Goal: Transaction & Acquisition: Purchase product/service

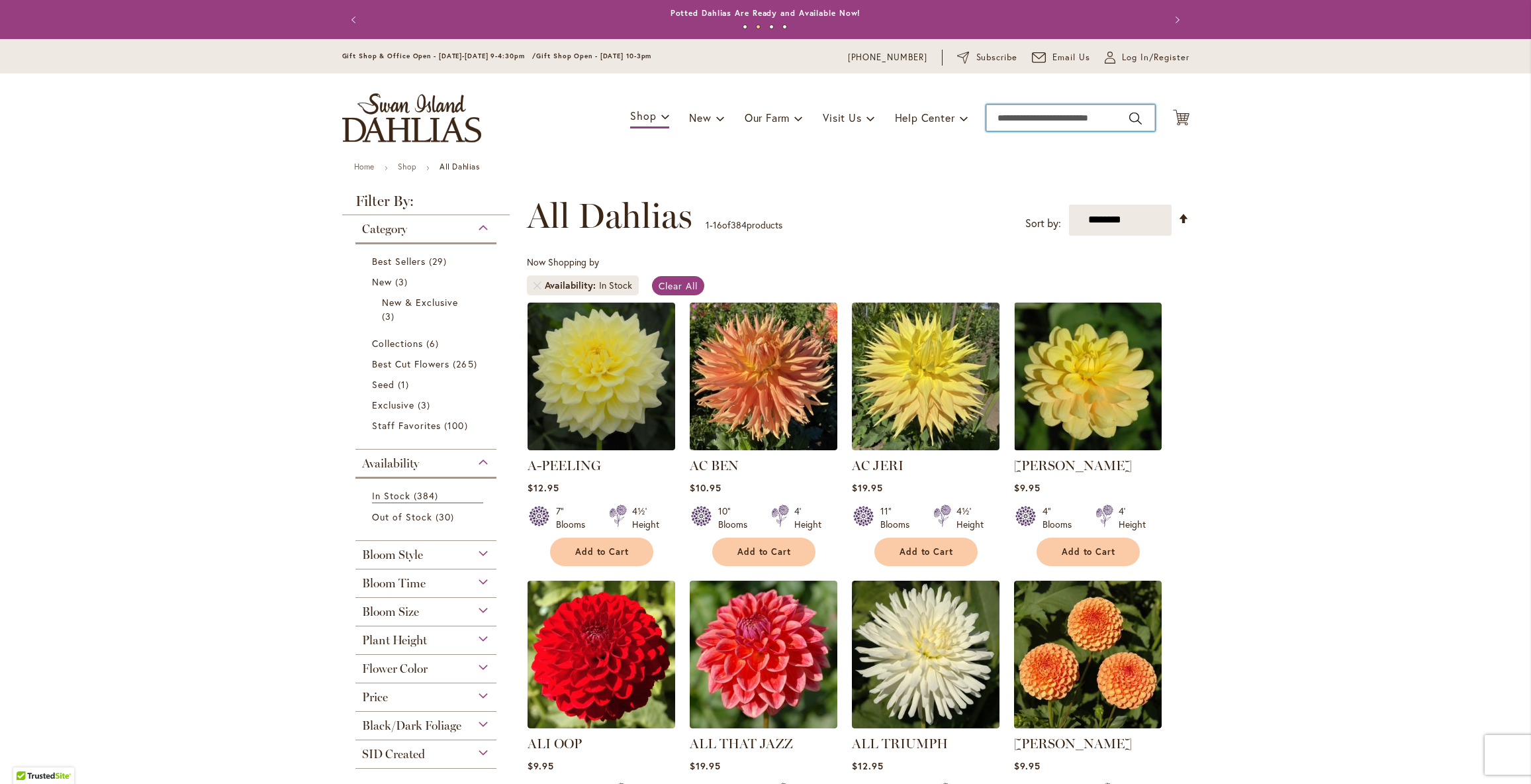
click at [1026, 129] on input "Search" at bounding box center [1071, 117] width 169 height 26
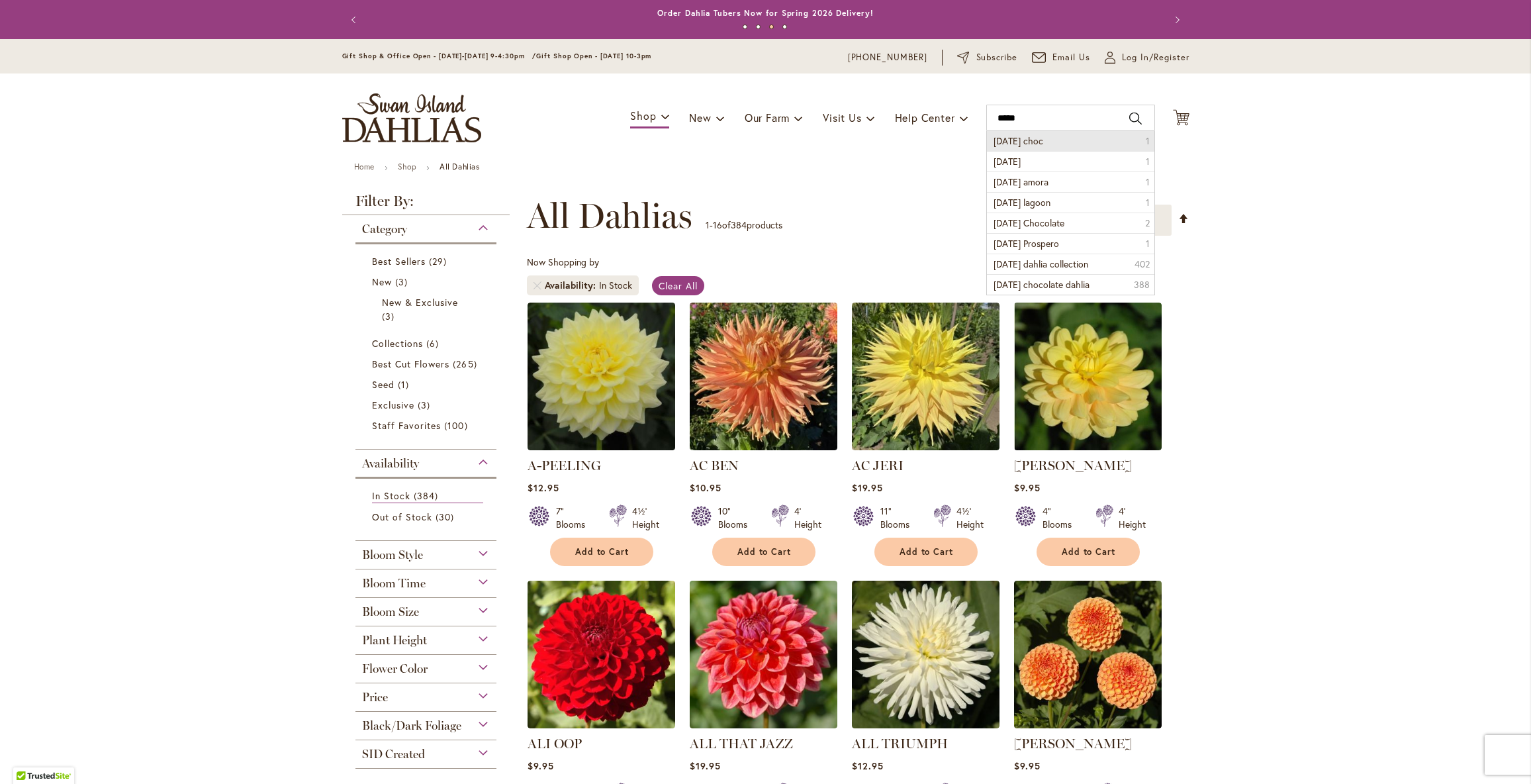
click at [1033, 147] on span "karma choc" at bounding box center [1018, 141] width 50 height 13
type input "**********"
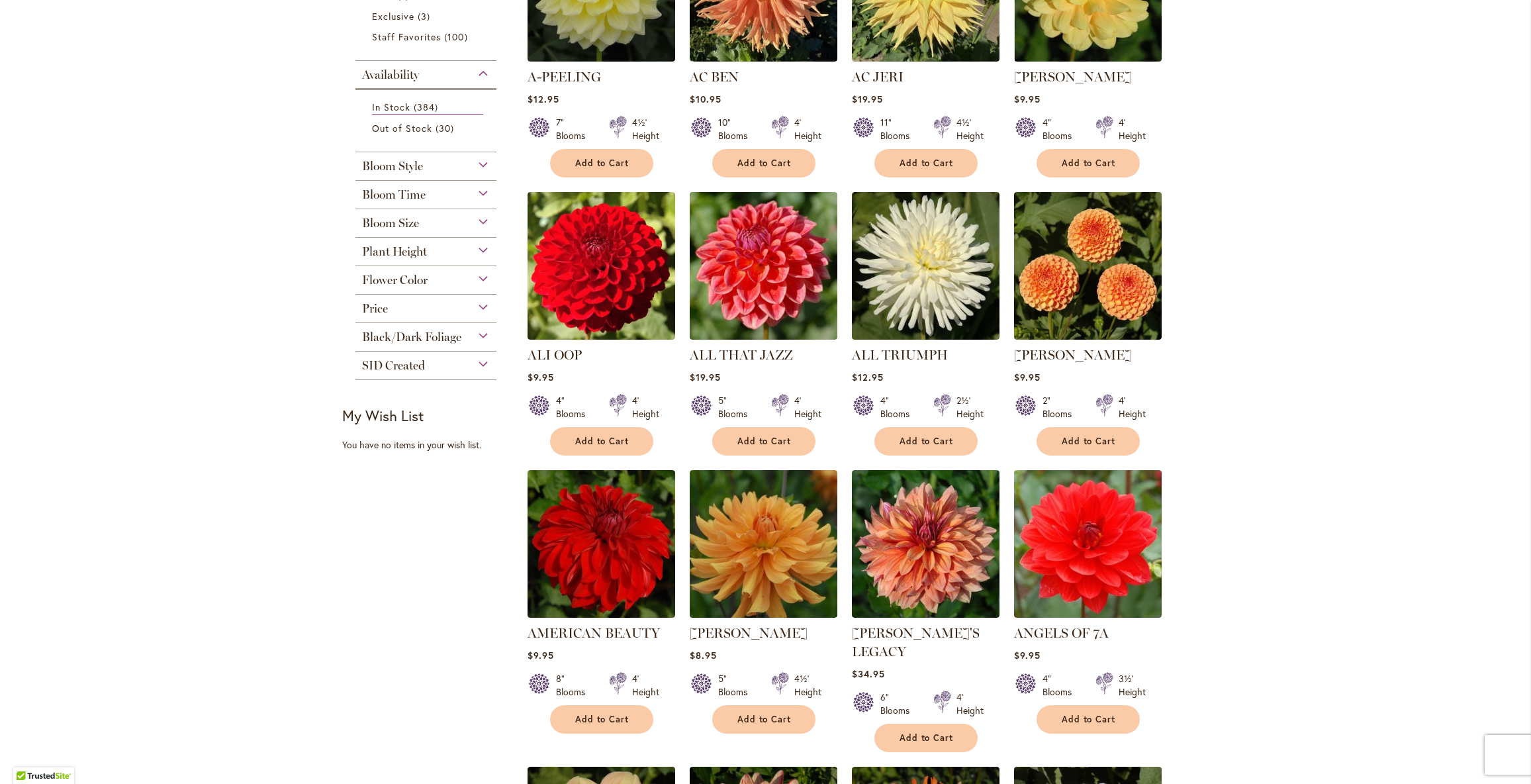
scroll to position [392, 0]
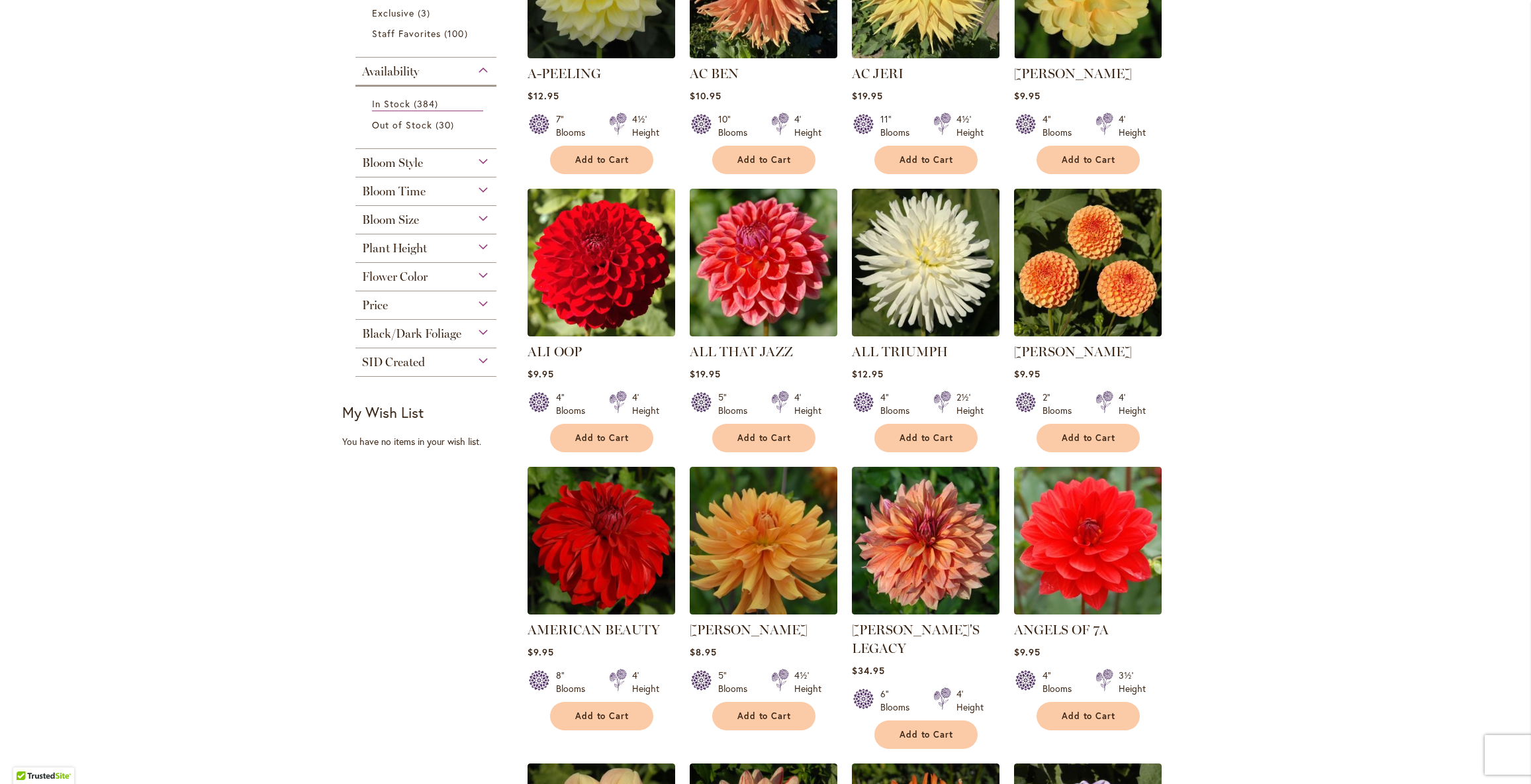
click at [452, 341] on span "Black/Dark Foliage" at bounding box center [411, 333] width 99 height 14
click at [371, 376] on li "Yes 7 items" at bounding box center [426, 365] width 128 height 20
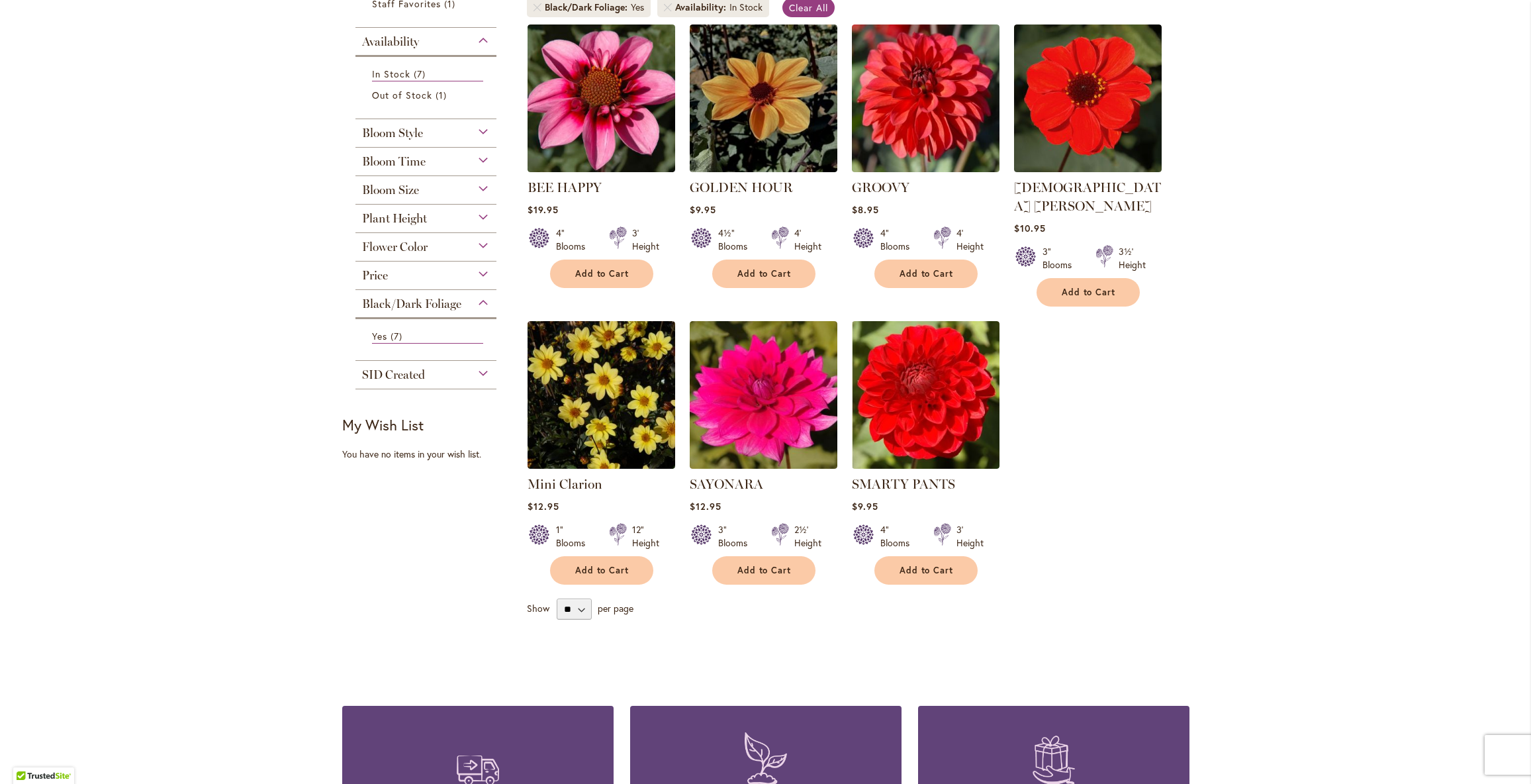
scroll to position [280, 0]
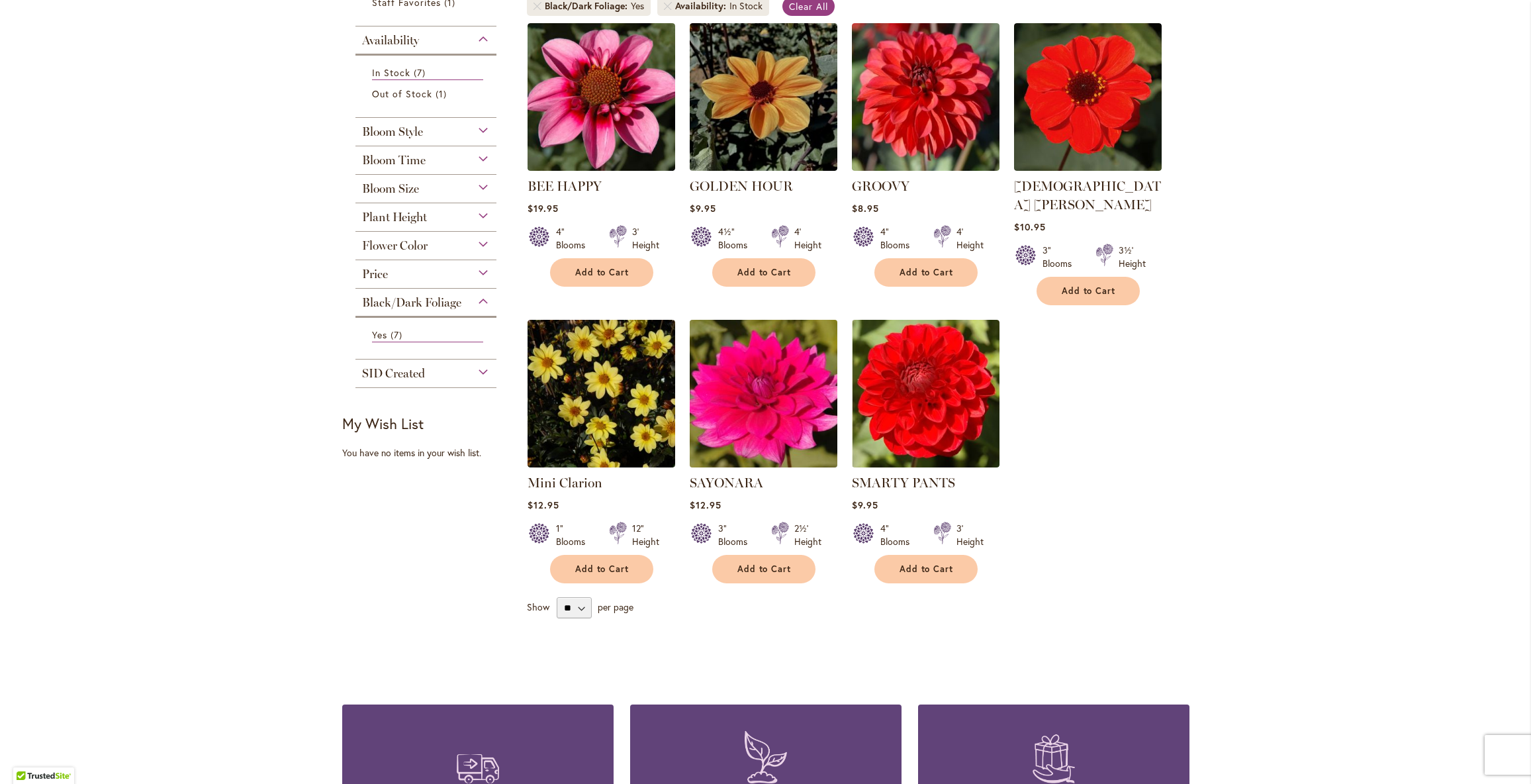
click at [778, 470] on img at bounding box center [763, 392] width 155 height 155
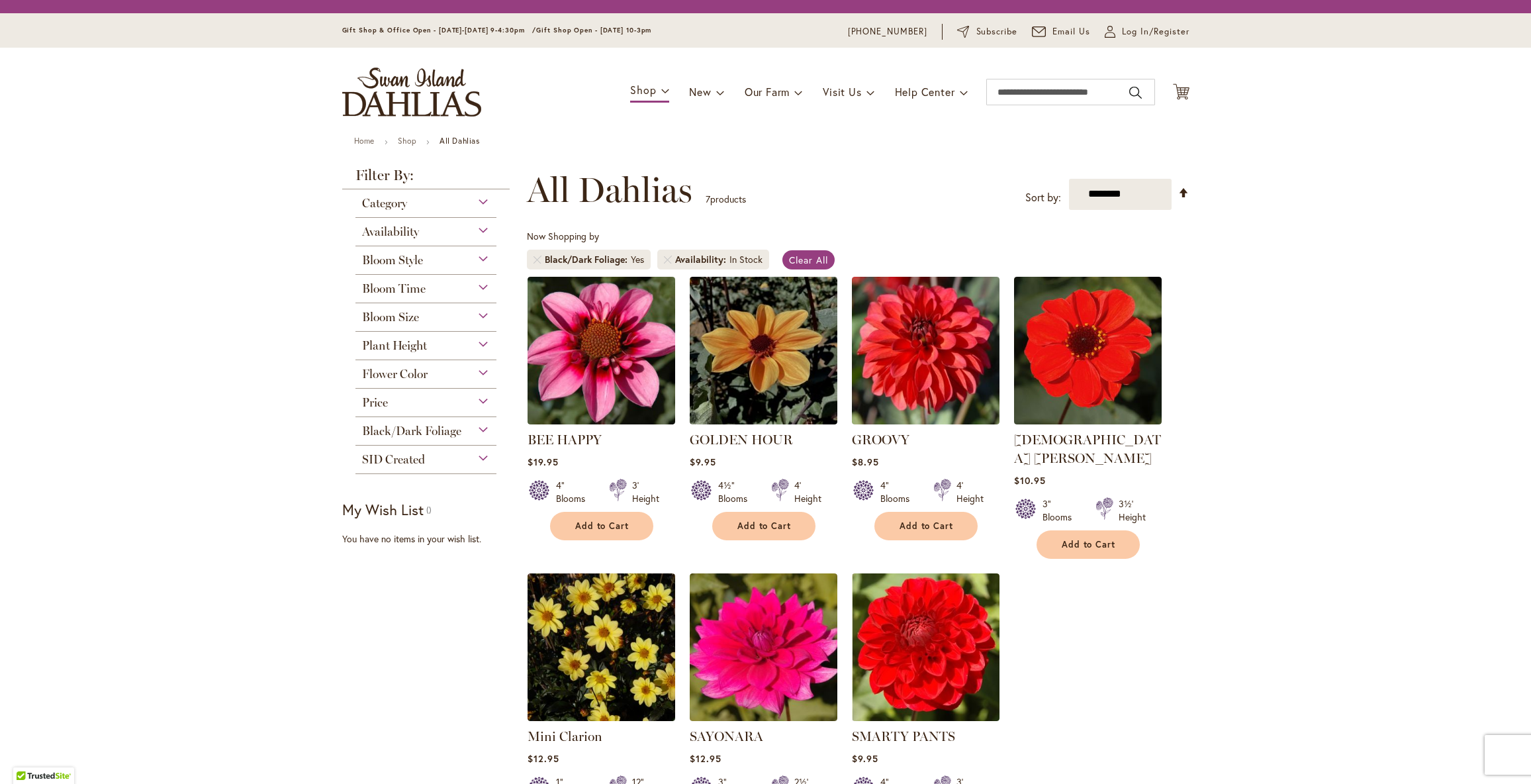
scroll to position [280, 0]
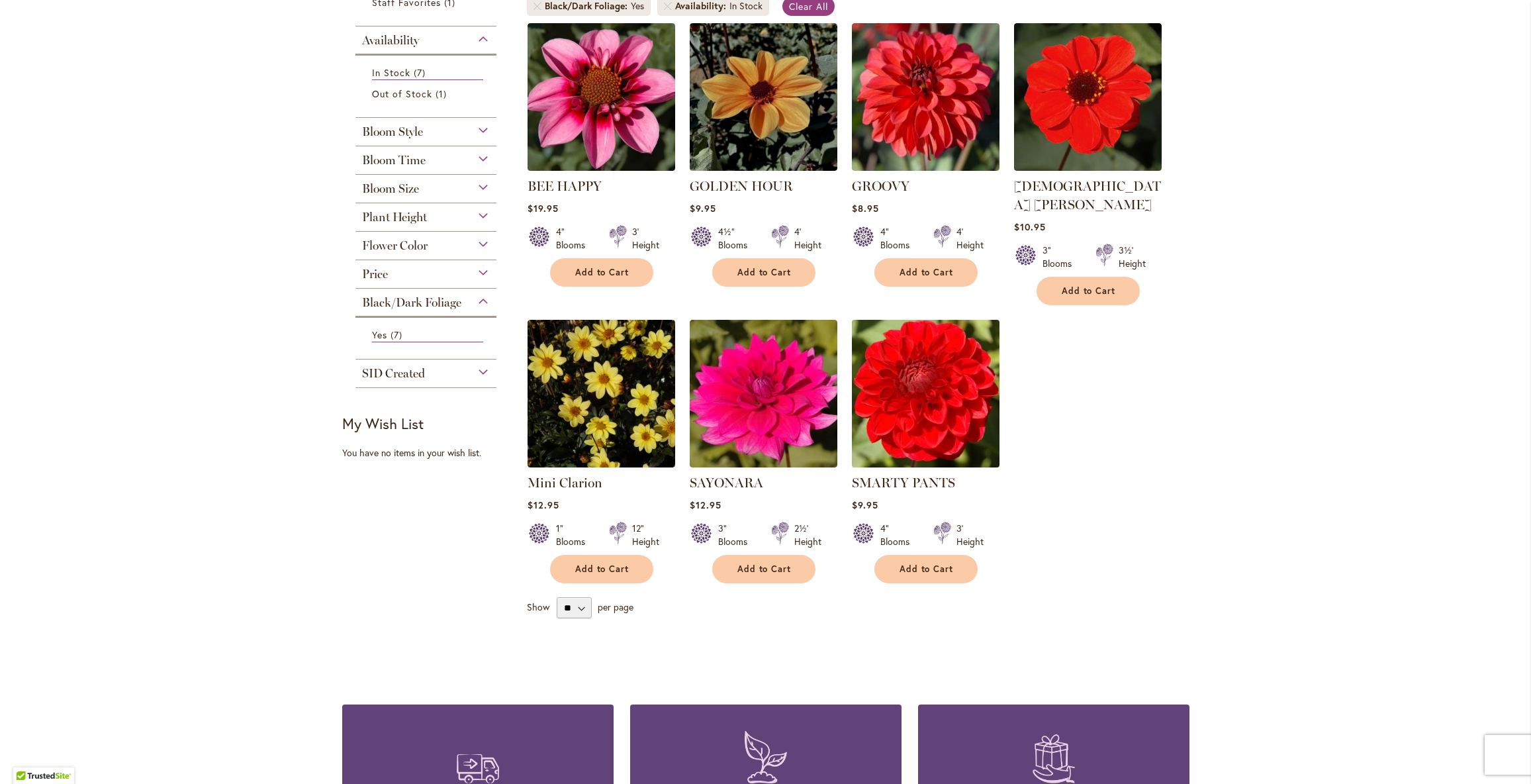
click at [912, 467] on img at bounding box center [925, 392] width 155 height 155
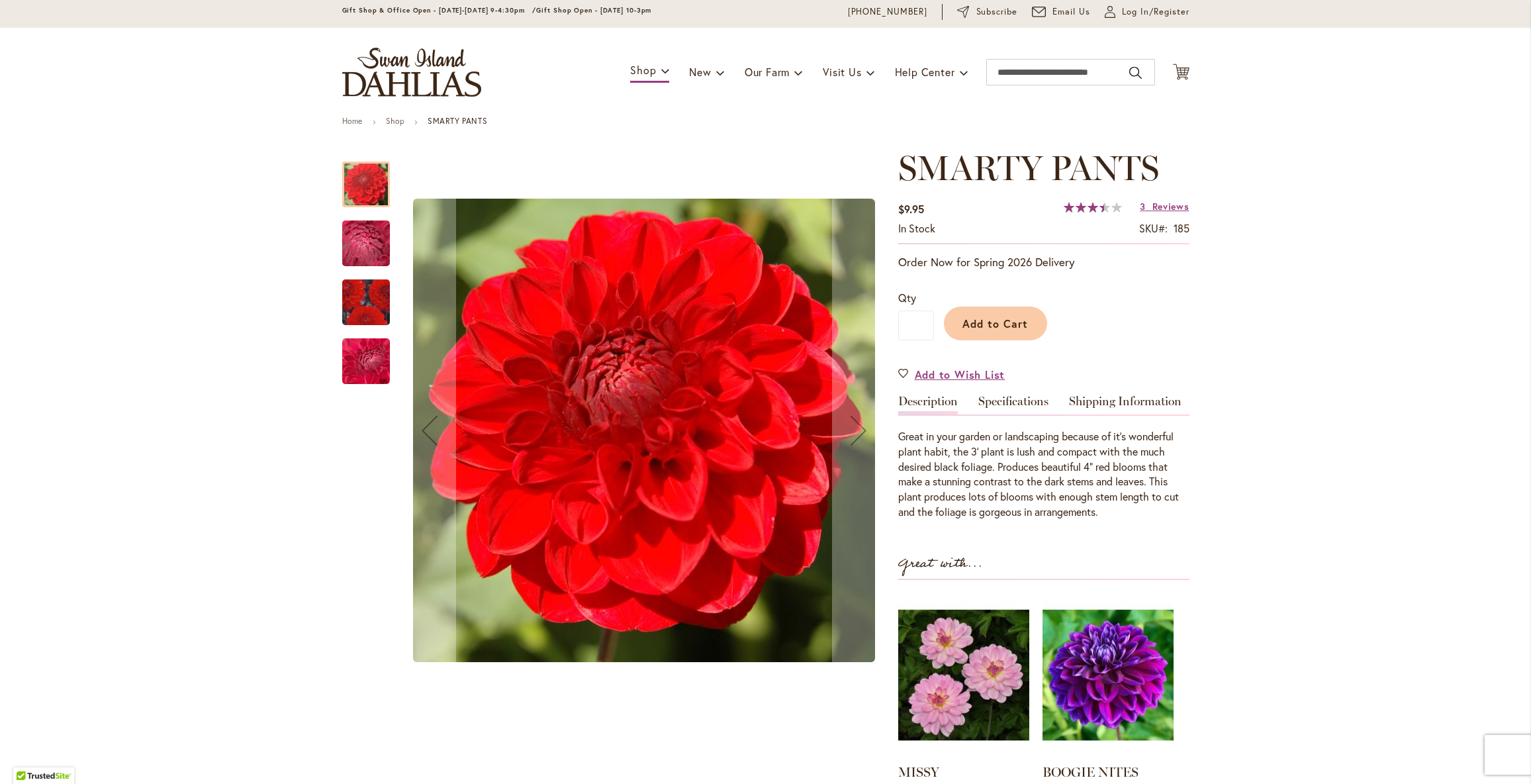
click at [377, 255] on img "SMARTY PANTS" at bounding box center [366, 243] width 95 height 71
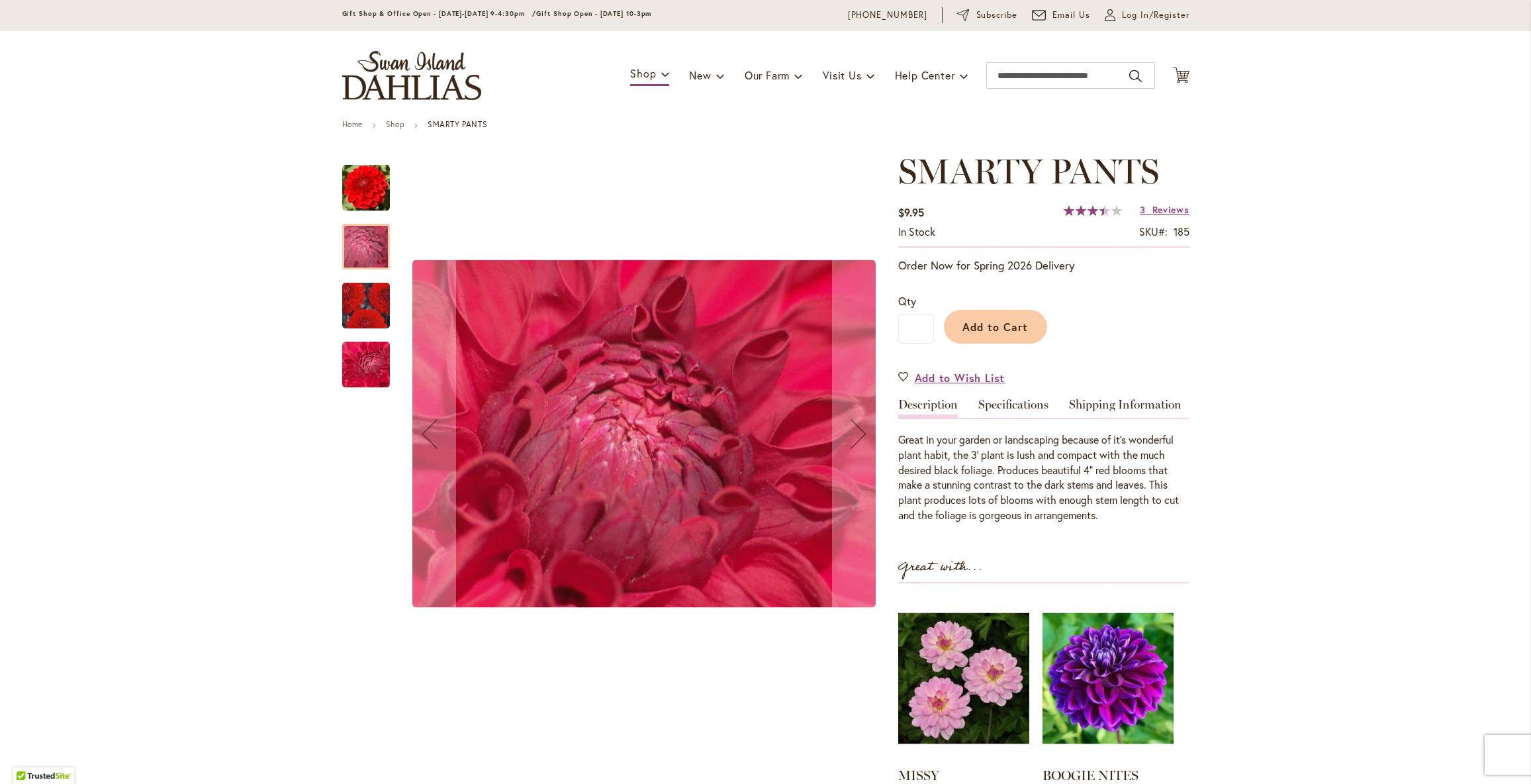
scroll to position [41, 0]
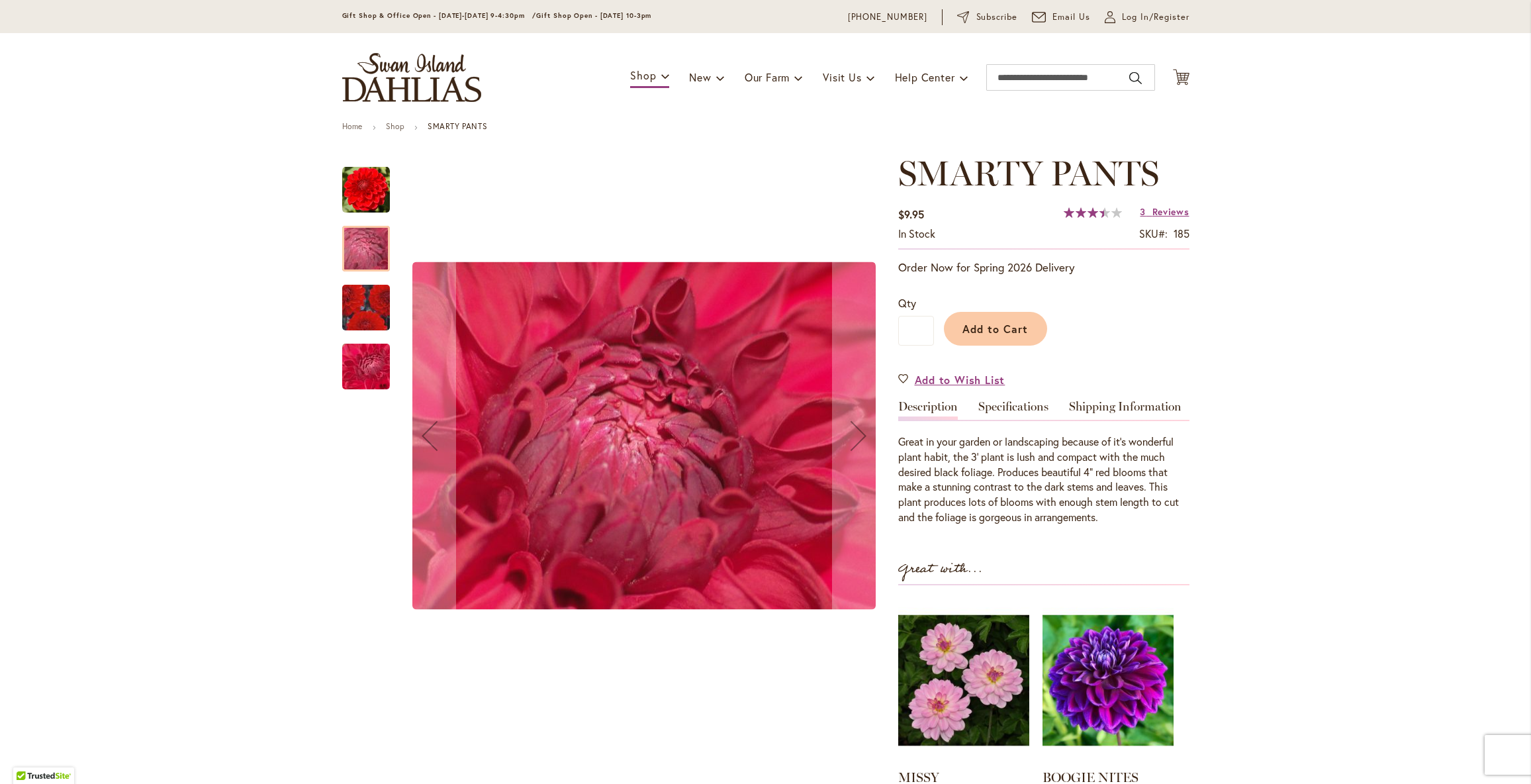
click at [374, 318] on img "SMARTY PANTS" at bounding box center [366, 308] width 95 height 83
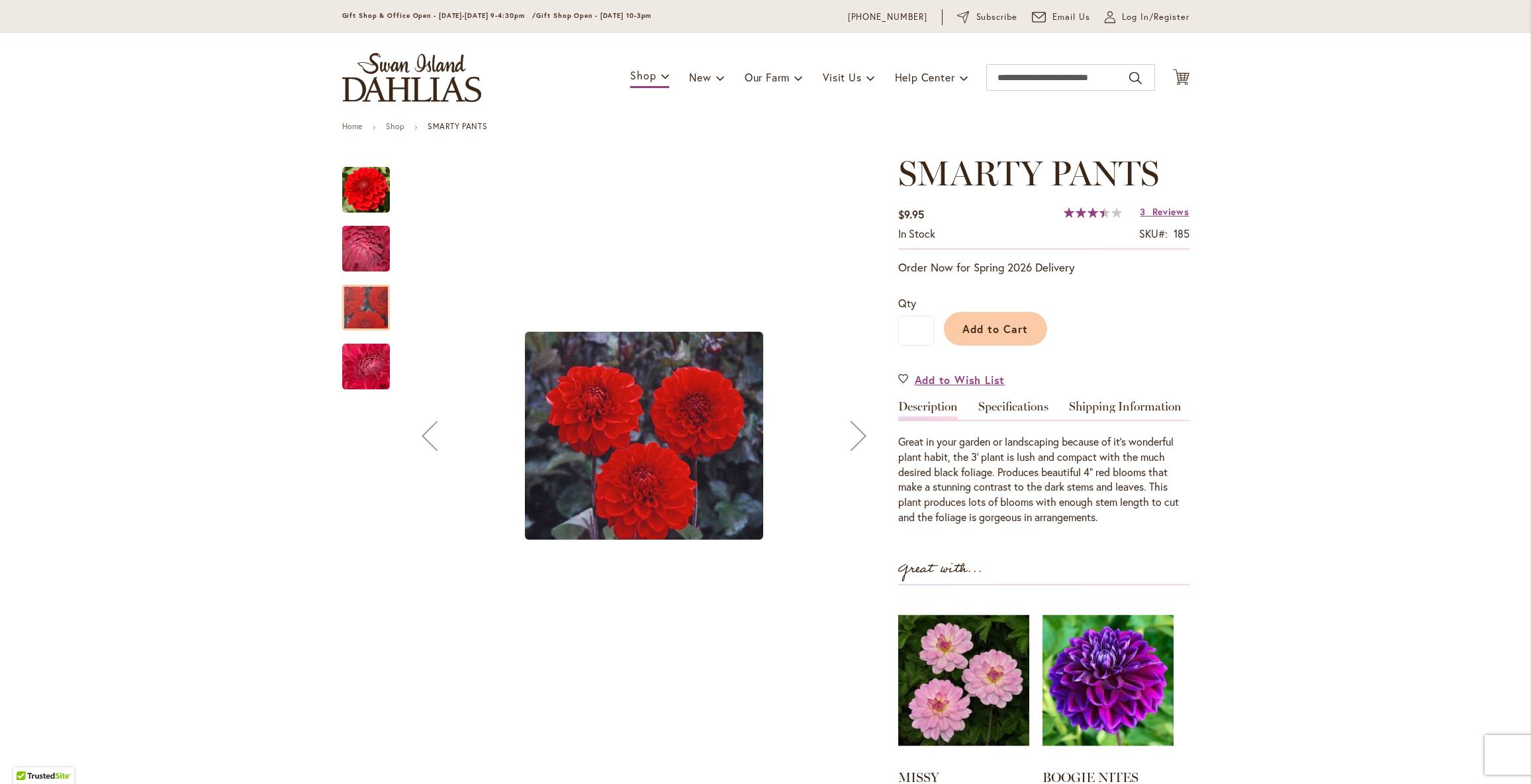
click at [370, 367] on img "SMARTY PANTS" at bounding box center [366, 366] width 95 height 71
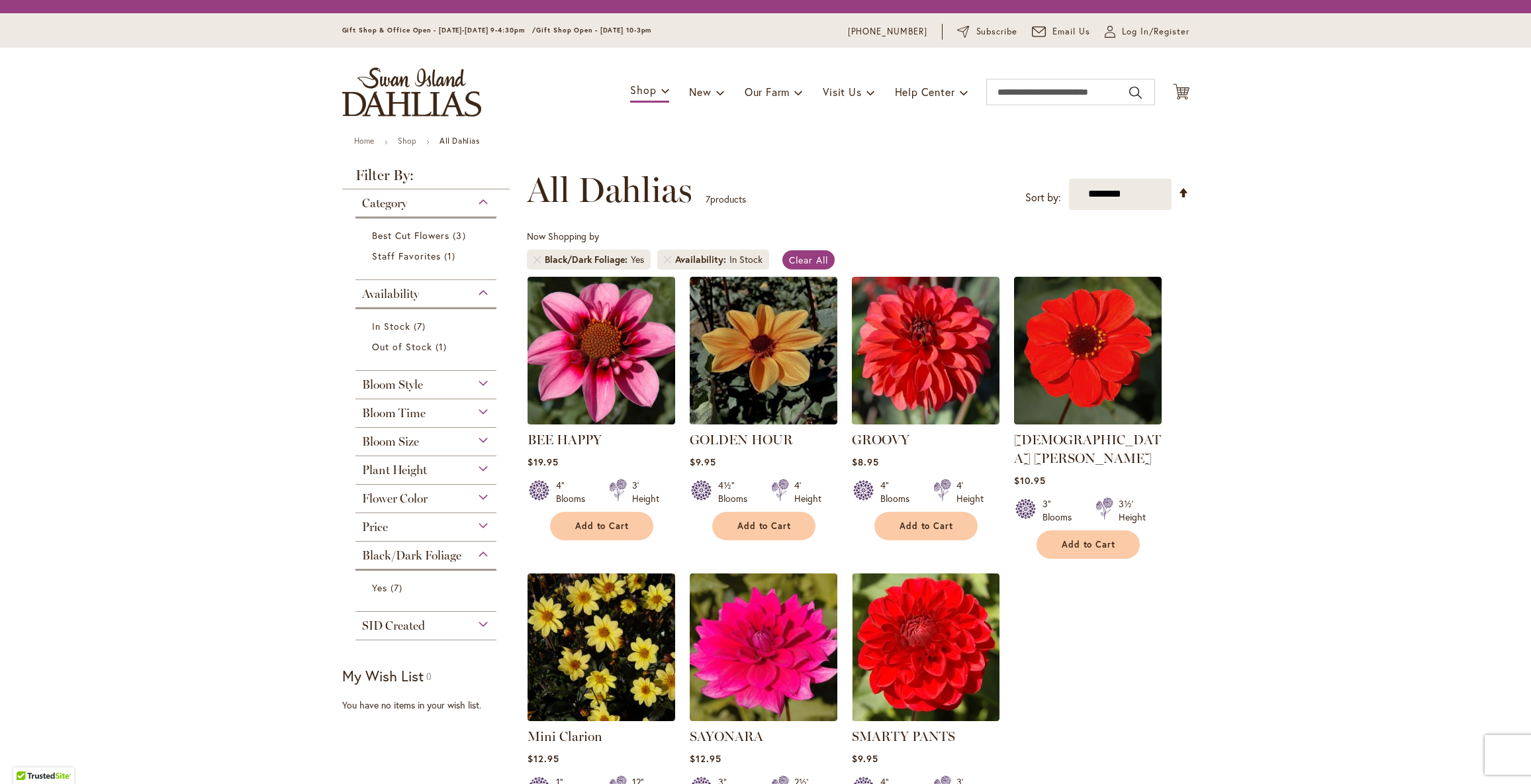
scroll to position [280, 0]
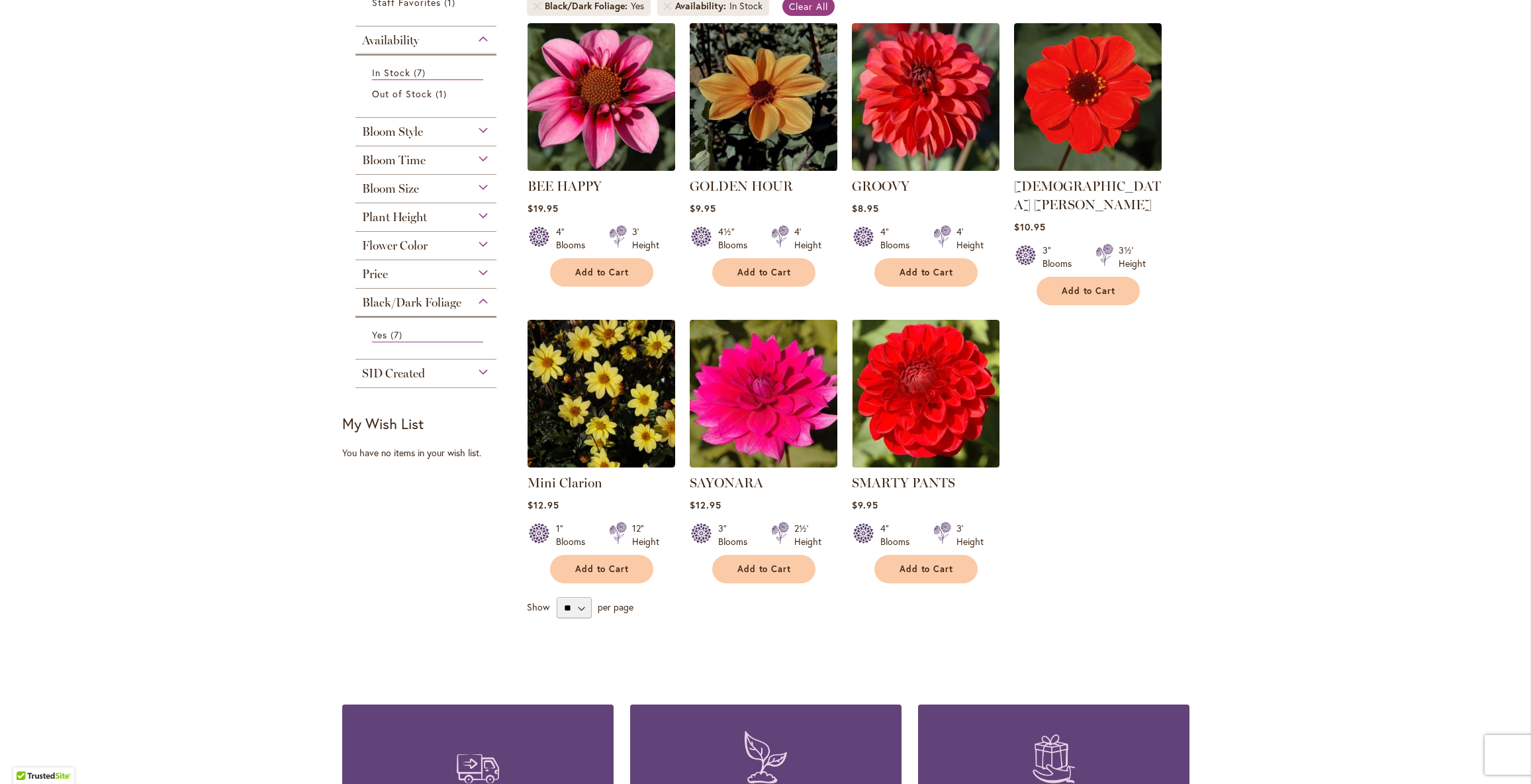
click at [777, 174] on img at bounding box center [763, 97] width 155 height 155
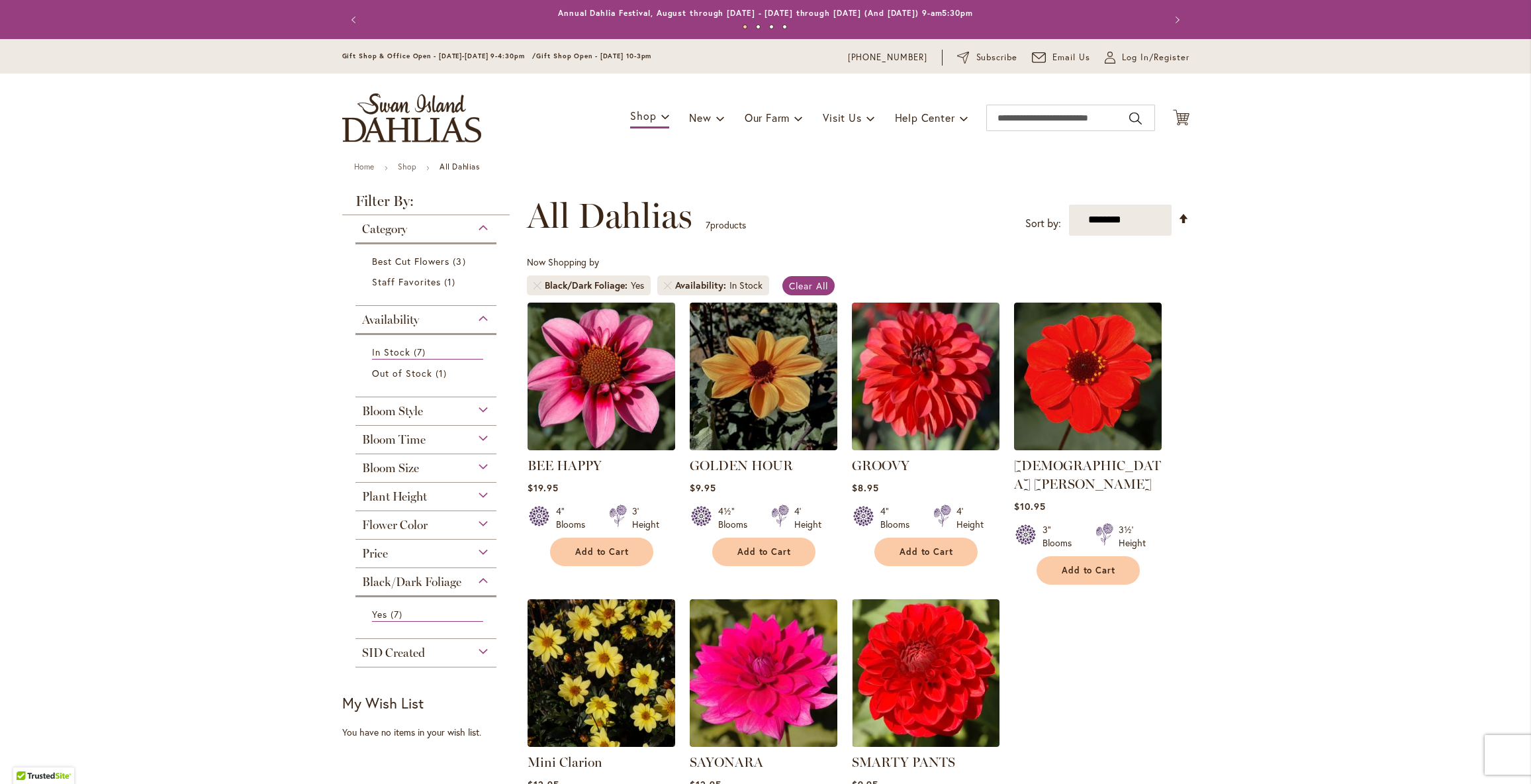
scroll to position [280, 0]
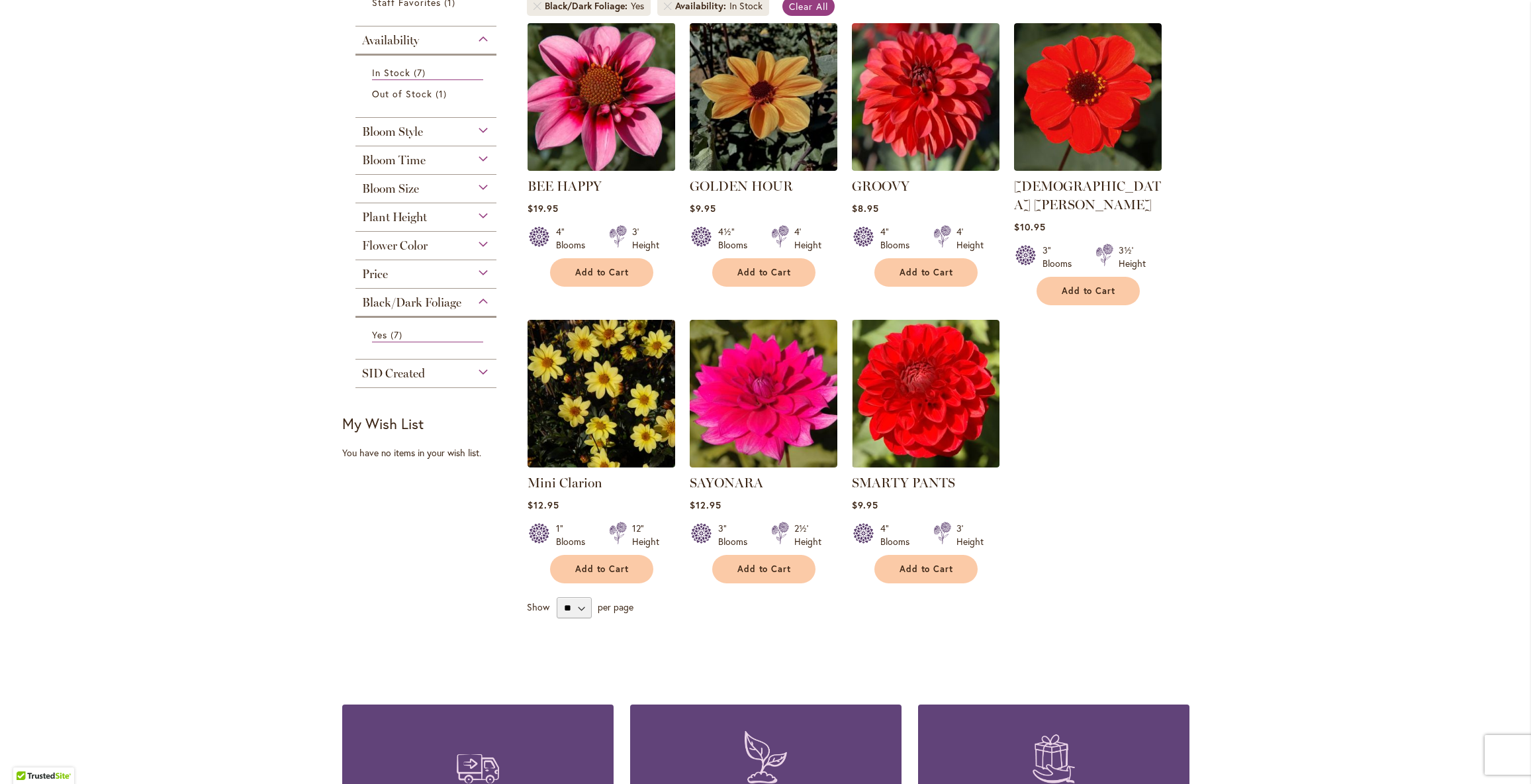
click at [582, 162] on img at bounding box center [601, 97] width 155 height 155
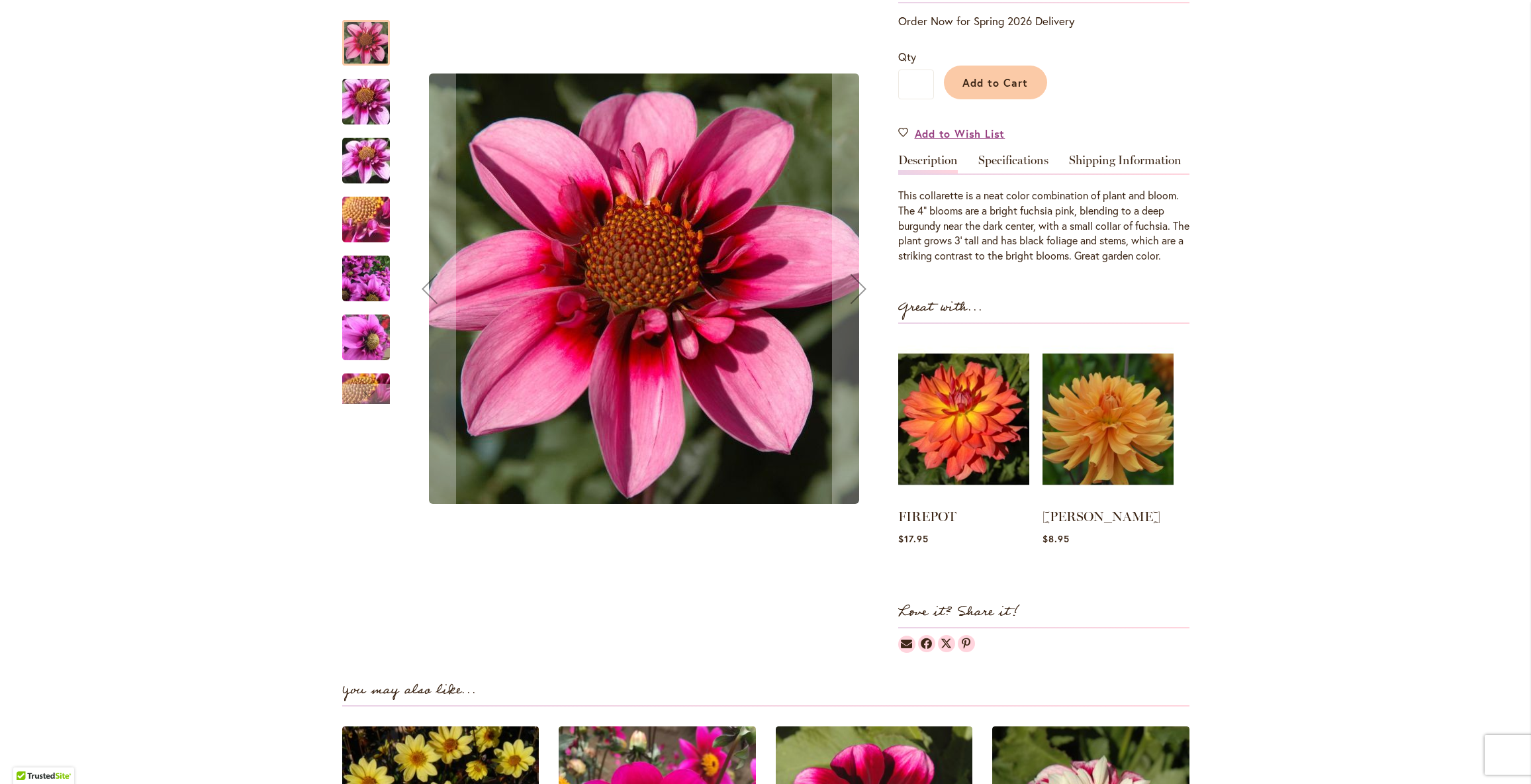
scroll to position [289, 0]
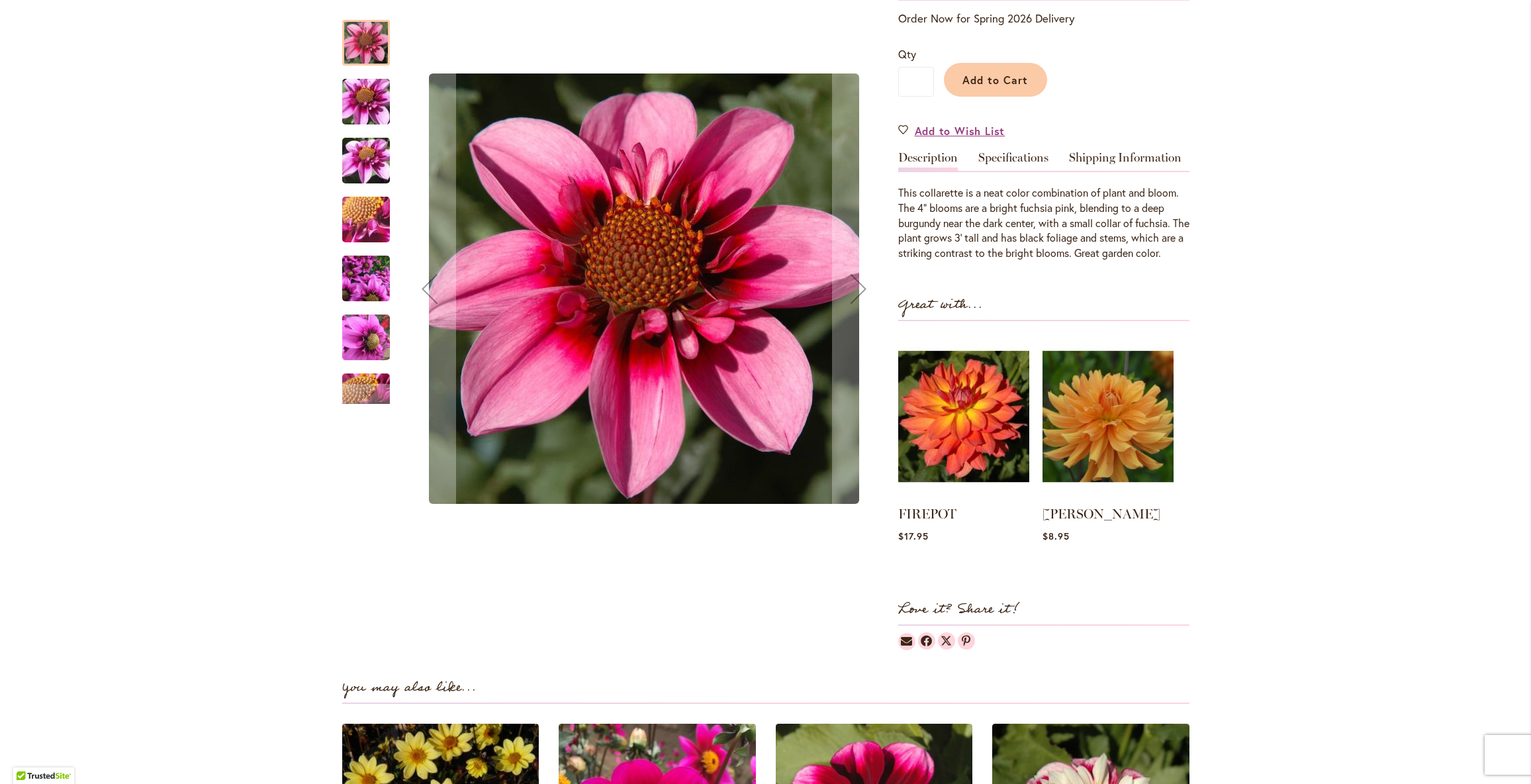
click at [368, 206] on img "BEE HAPPY" at bounding box center [366, 220] width 95 height 71
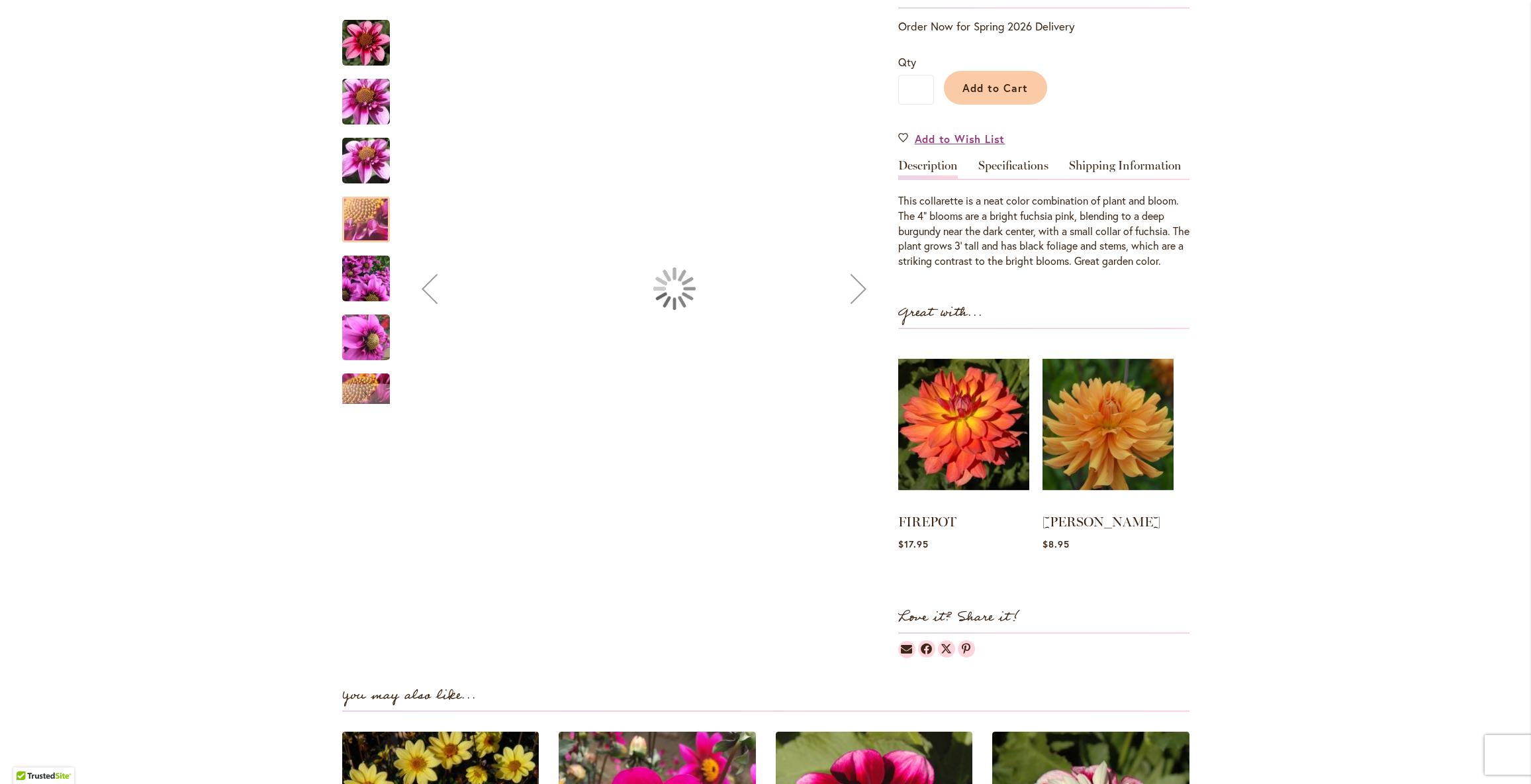
scroll to position [280, 0]
